Goal: Information Seeking & Learning: Learn about a topic

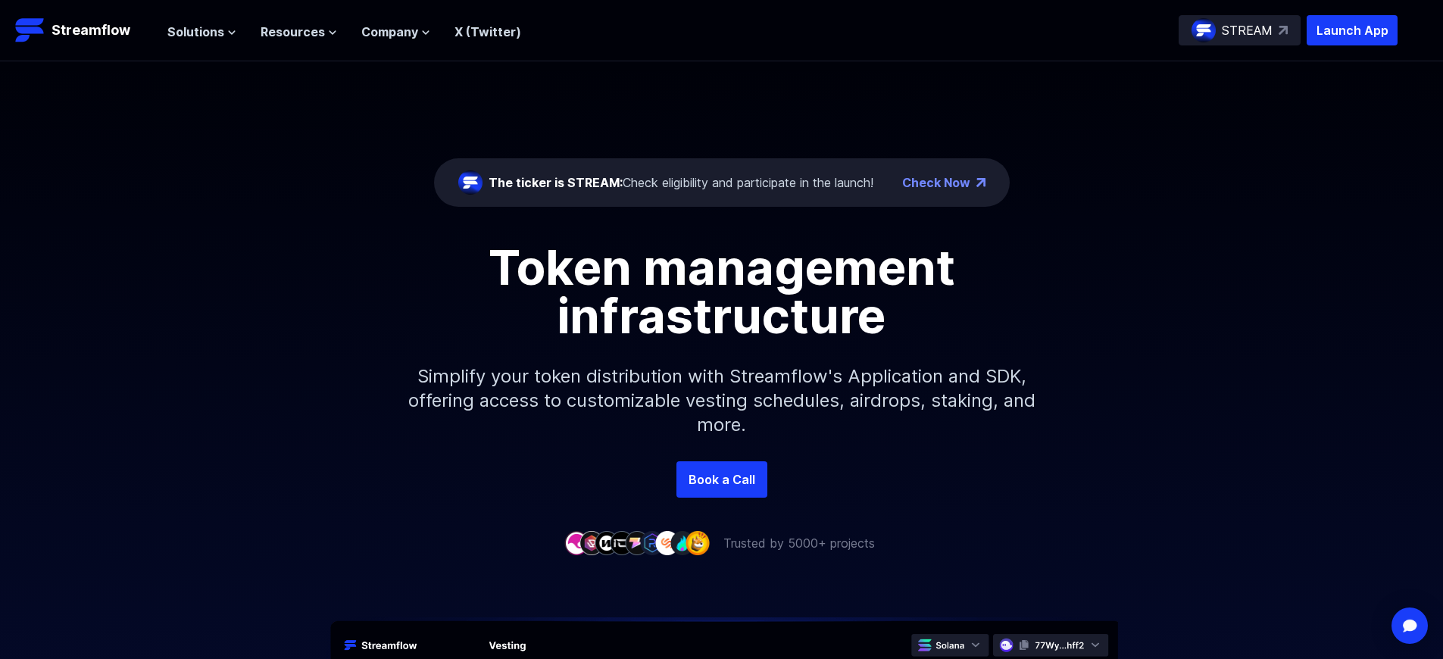
click at [1352, 30] on p "Launch App" at bounding box center [1351, 30] width 91 height 30
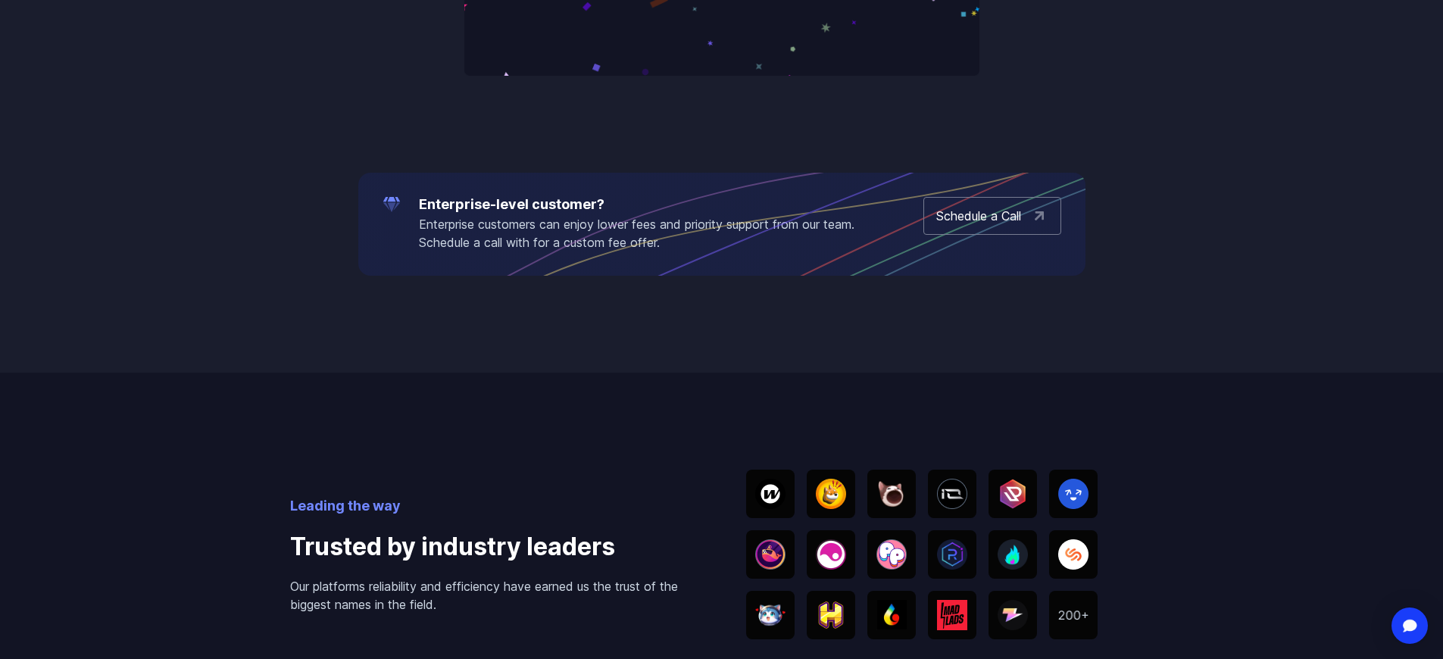
scroll to position [2361, 0]
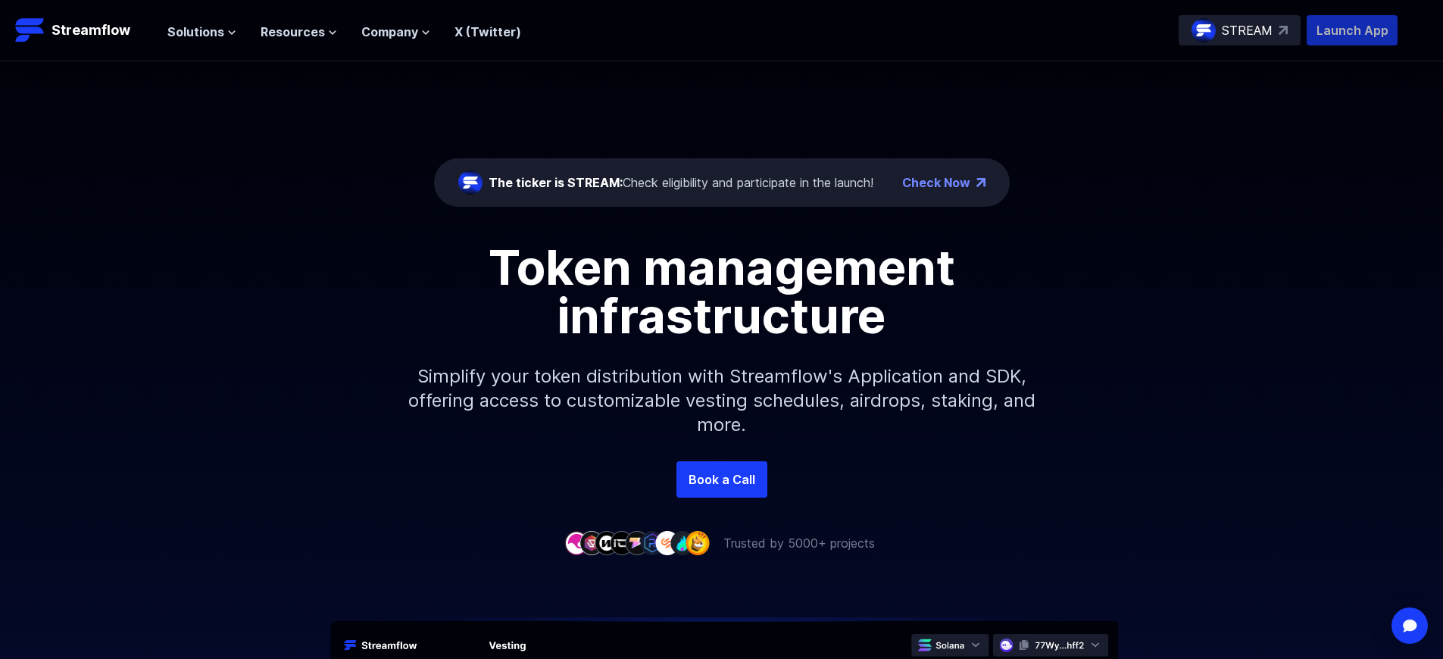
click at [1352, 30] on p "Launch App" at bounding box center [1351, 30] width 91 height 30
